Goal: Information Seeking & Learning: Learn about a topic

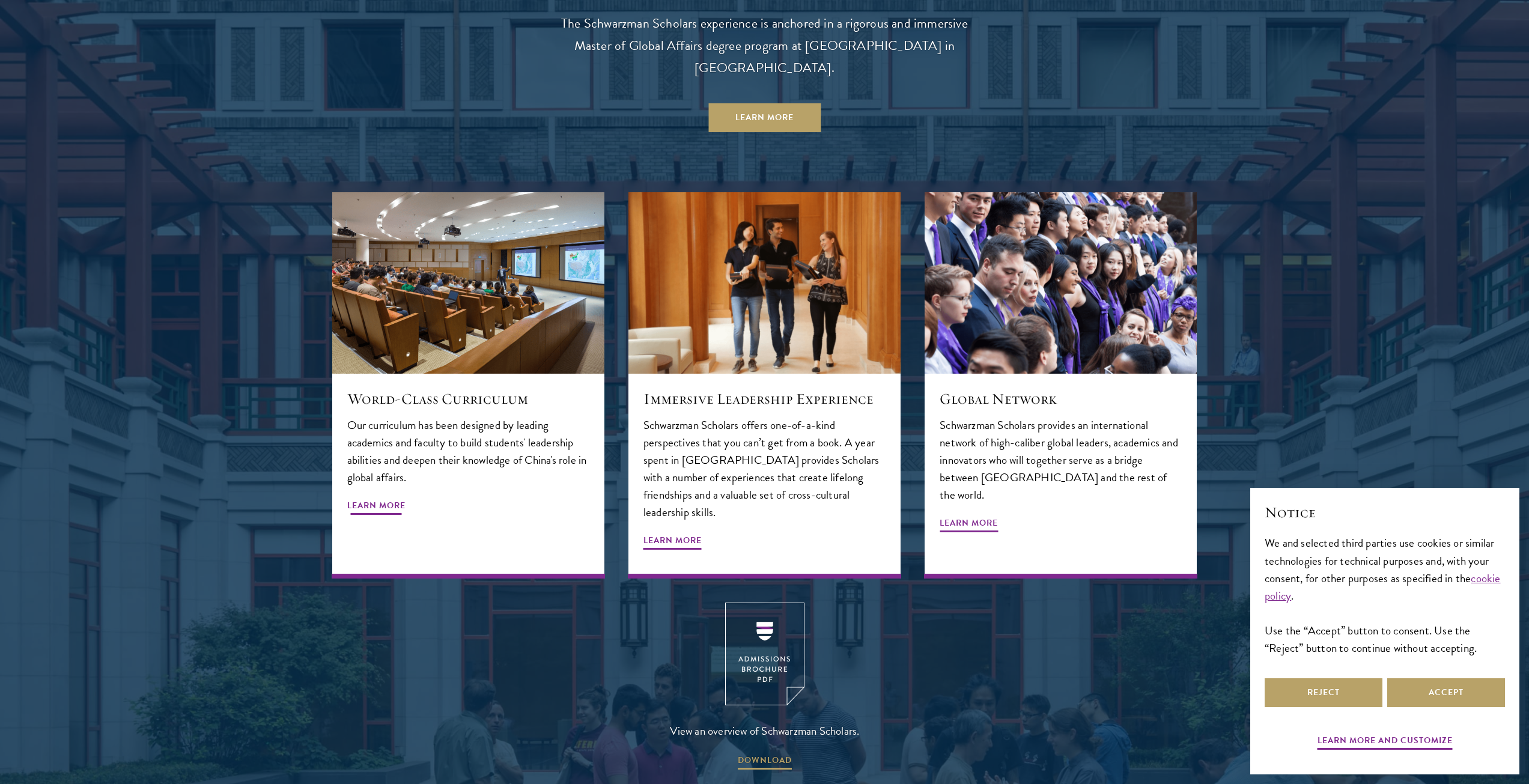
scroll to position [1441, 0]
click at [388, 497] on span "Learn More" at bounding box center [377, 506] width 58 height 19
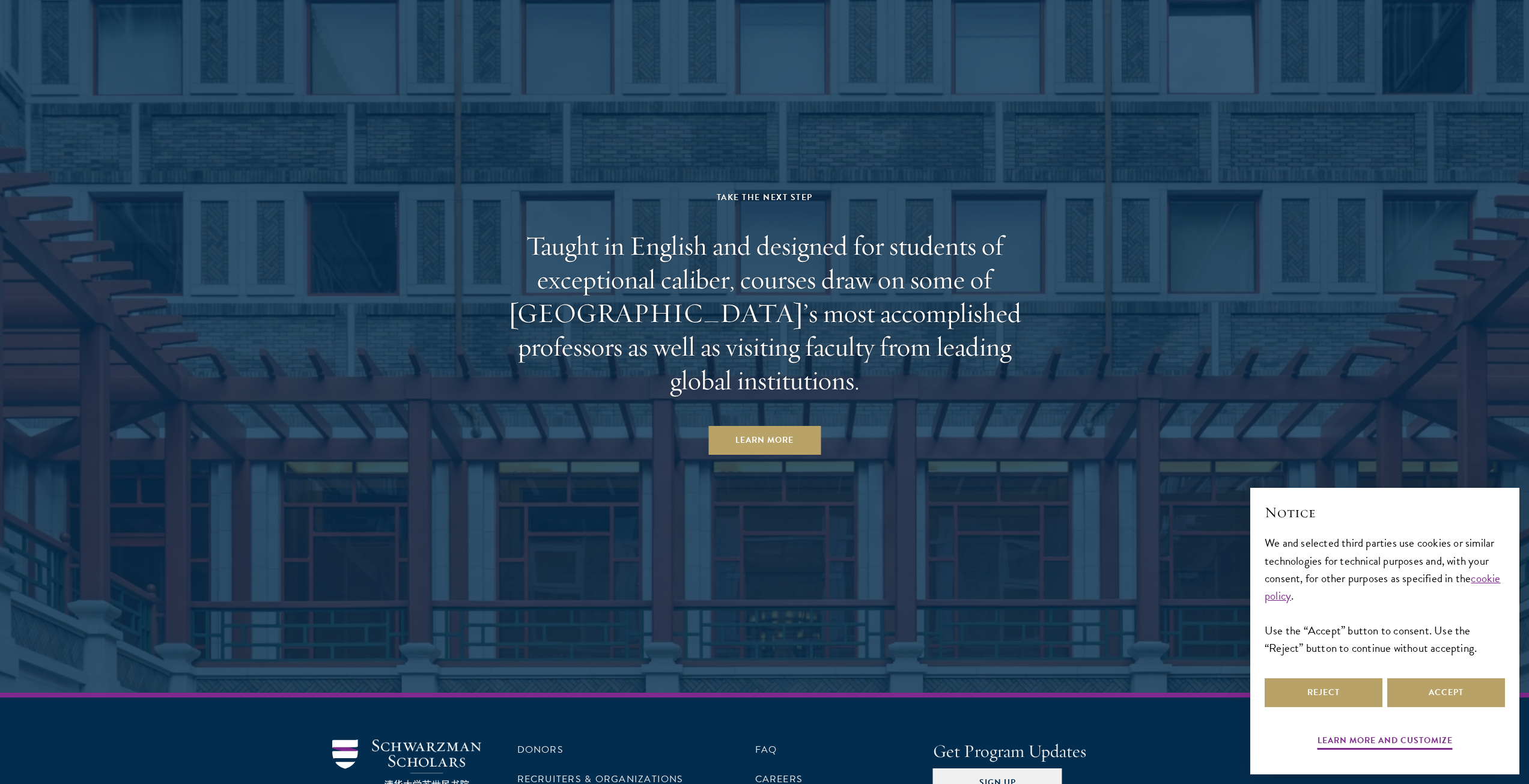
scroll to position [7518, 0]
